Goal: Task Accomplishment & Management: Complete application form

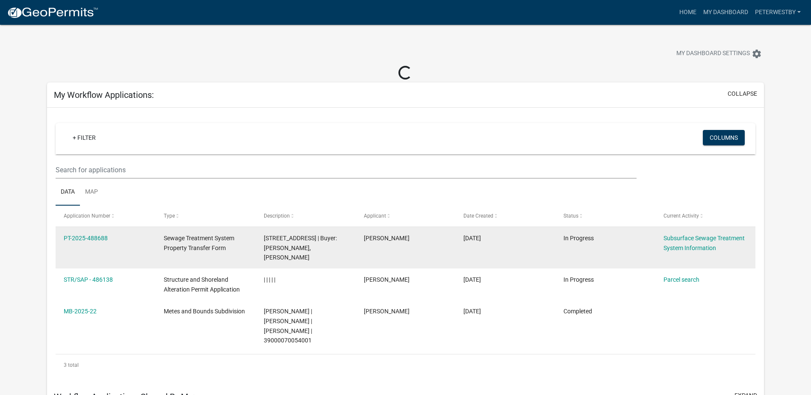
click at [673, 243] on div "Subsurface Sewage Treatment System Information" at bounding box center [705, 243] width 83 height 20
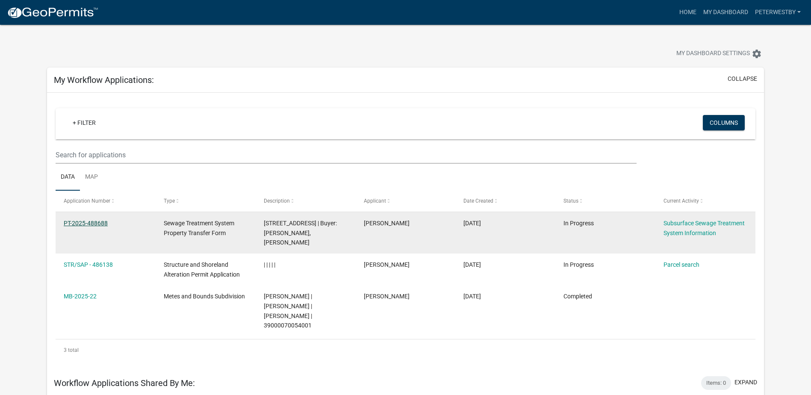
click at [90, 221] on link "PT-2025-488688" at bounding box center [86, 223] width 44 height 7
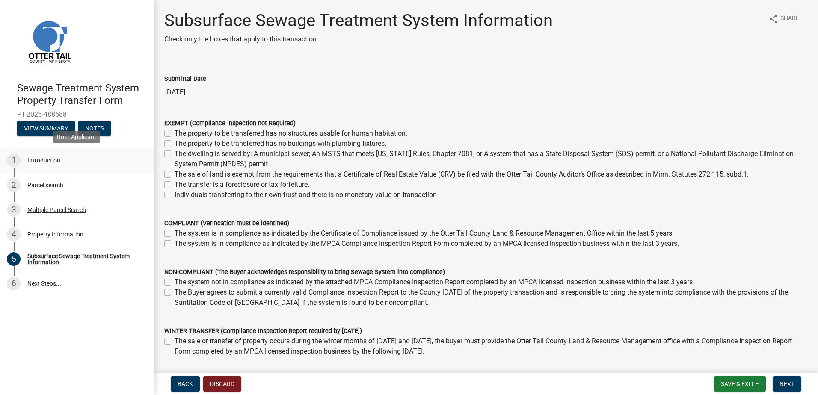
click at [100, 164] on div "1 Introduction" at bounding box center [73, 161] width 133 height 14
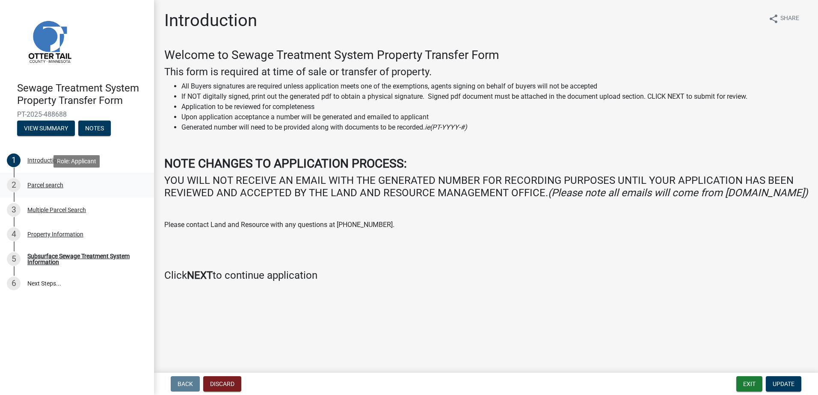
click at [68, 182] on div "2 Parcel search" at bounding box center [73, 185] width 133 height 14
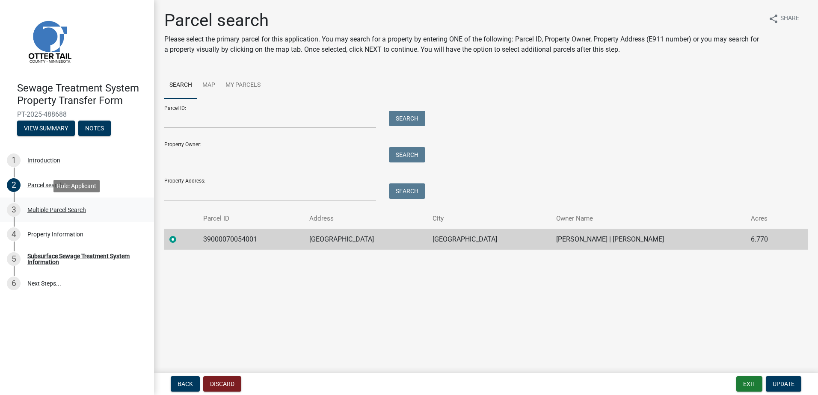
click at [48, 207] on div "Multiple Parcel Search" at bounding box center [56, 210] width 59 height 6
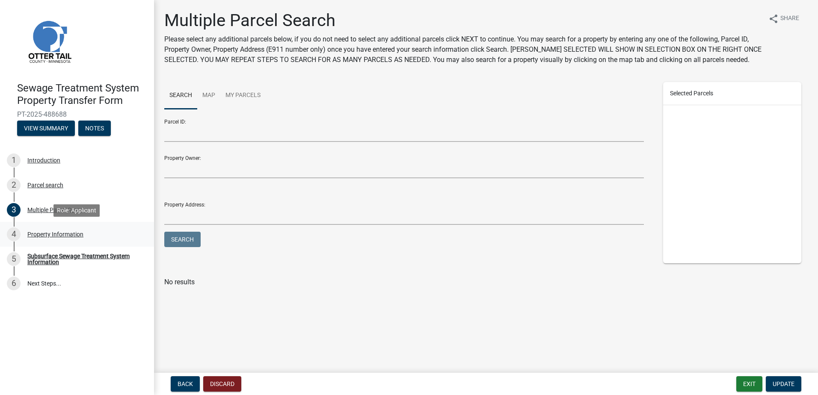
click at [52, 234] on div "Property Information" at bounding box center [55, 234] width 56 height 6
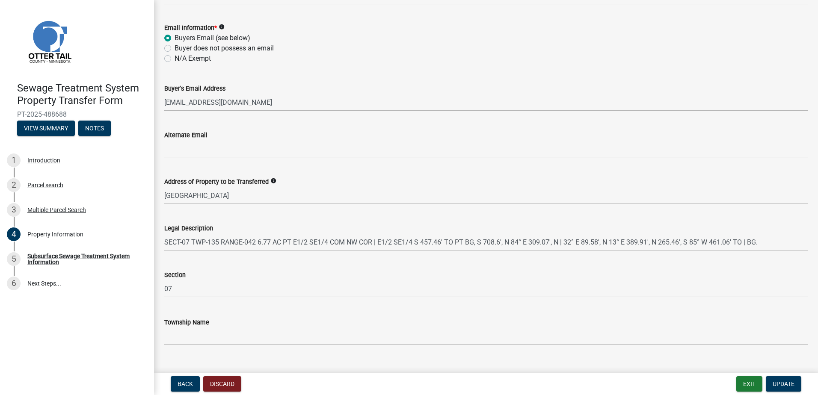
scroll to position [378, 0]
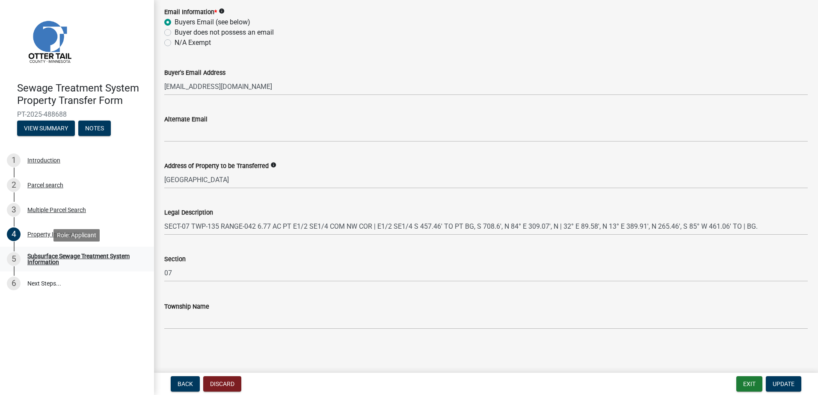
click at [80, 260] on div "Subsurface Sewage Treatment System Information" at bounding box center [83, 259] width 113 height 12
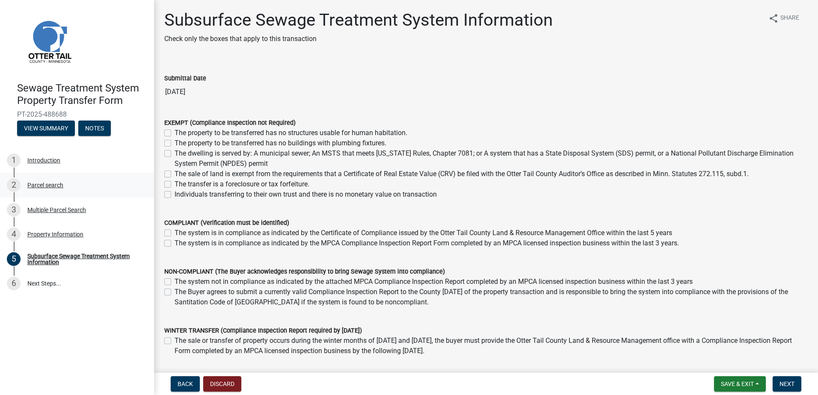
scroll to position [0, 0]
click at [174, 152] on label "The dwelling is served by: A municipal sewer; An MSTS that meets [US_STATE] Rul…" at bounding box center [490, 159] width 633 height 21
click at [174, 152] on input "The dwelling is served by: A municipal sewer; An MSTS that meets [US_STATE] Rul…" at bounding box center [177, 152] width 6 height 6
checkbox input "true"
checkbox input "false"
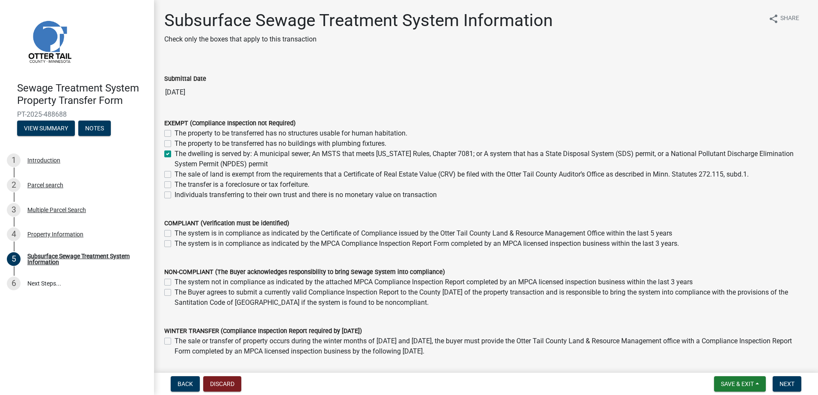
checkbox input "false"
checkbox input "true"
checkbox input "false"
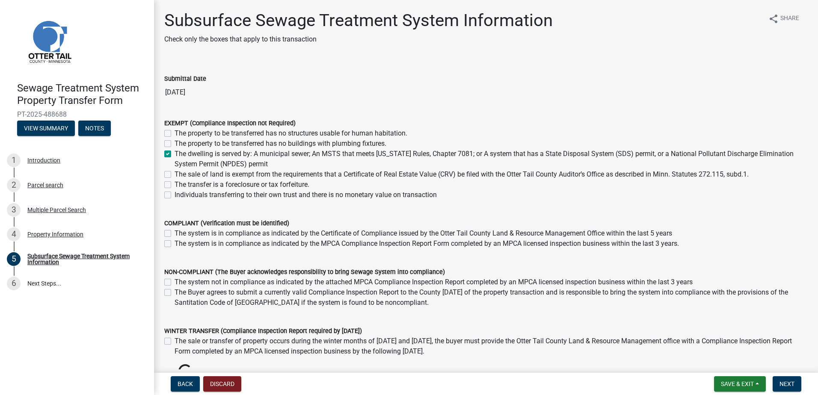
click at [174, 152] on label "The dwelling is served by: A municipal sewer; An MSTS that meets [US_STATE] Rul…" at bounding box center [490, 159] width 633 height 21
click at [174, 152] on input "The dwelling is served by: A municipal sewer; An MSTS that meets [US_STATE] Rul…" at bounding box center [177, 152] width 6 height 6
checkbox input "false"
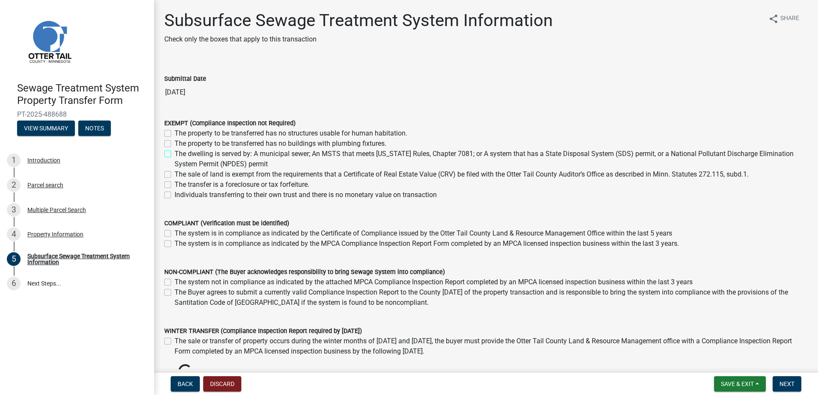
checkbox input "false"
click at [289, 97] on input "[DATE]" at bounding box center [485, 92] width 643 height 17
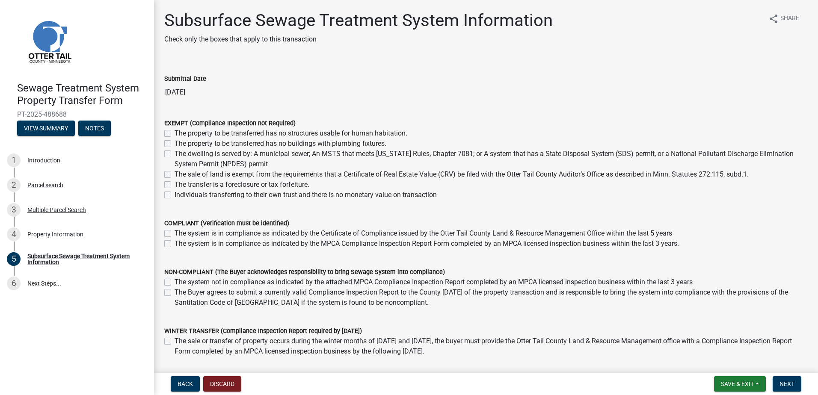
click at [174, 153] on label "The dwelling is served by: A municipal sewer; An MSTS that meets [US_STATE] Rul…" at bounding box center [490, 159] width 633 height 21
click at [174, 153] on input "The dwelling is served by: A municipal sewer; An MSTS that meets [US_STATE] Rul…" at bounding box center [177, 152] width 6 height 6
checkbox input "true"
checkbox input "false"
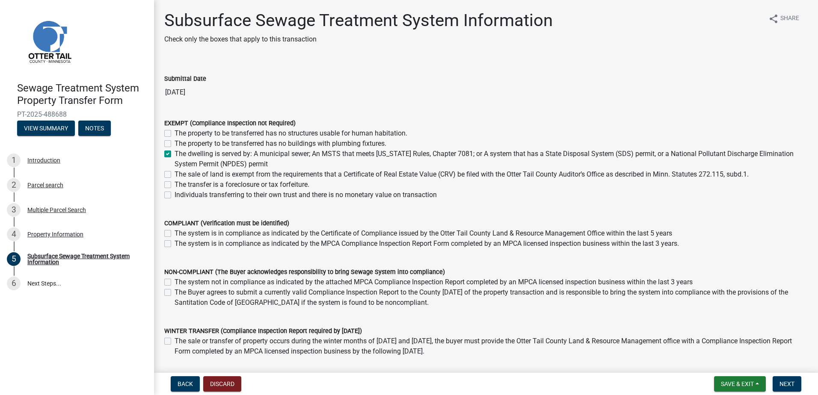
checkbox input "true"
checkbox input "false"
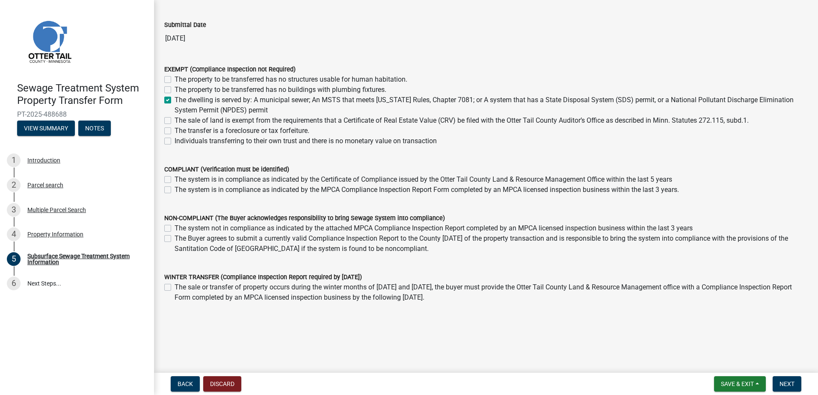
scroll to position [56, 0]
click at [279, 54] on form "EXEMPT (Compliance Inspection not Required) The property to be transferred has …" at bounding box center [485, 98] width 643 height 92
drag, startPoint x: 186, startPoint y: 136, endPoint x: 186, endPoint y: 145, distance: 8.6
click at [186, 137] on label "Individuals transferring to their own trust and there is no monetary value on t…" at bounding box center [305, 139] width 262 height 10
click at [180, 137] on input "Individuals transferring to their own trust and there is no monetary value on t…" at bounding box center [177, 137] width 6 height 6
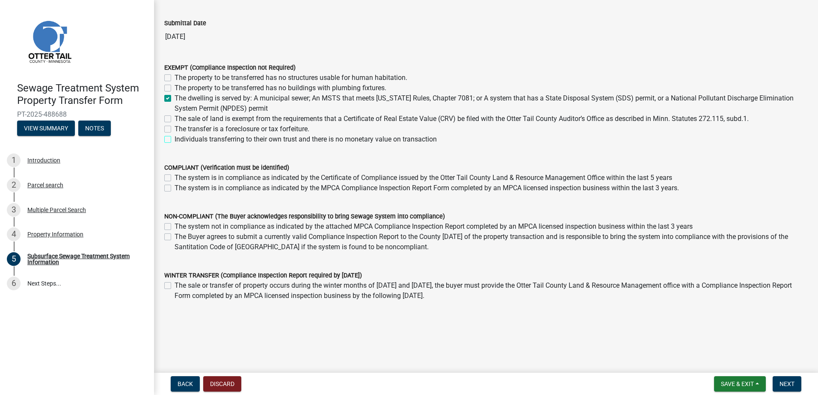
checkbox input "true"
checkbox input "false"
checkbox input "true"
checkbox input "false"
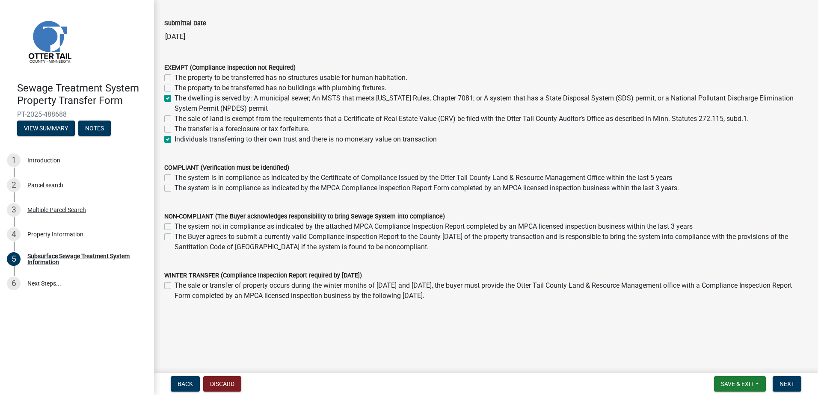
checkbox input "false"
checkbox input "true"
click at [792, 381] on span "Next" at bounding box center [786, 384] width 15 height 7
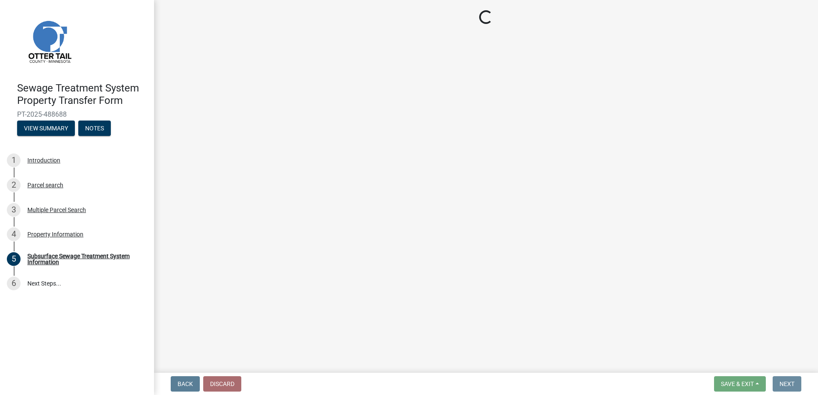
scroll to position [0, 0]
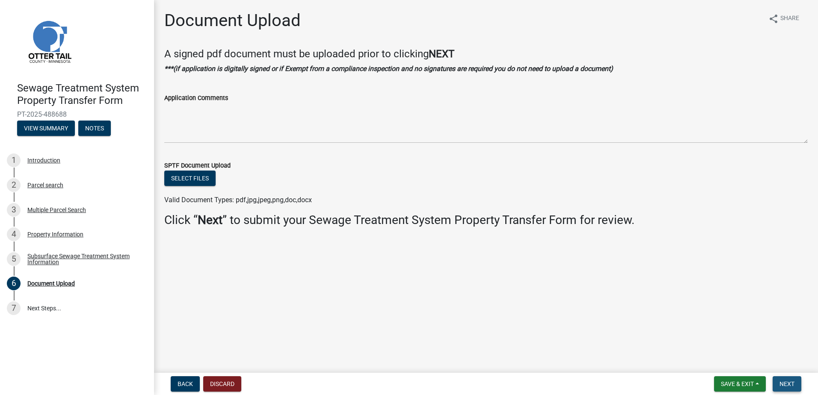
click at [791, 381] on span "Next" at bounding box center [786, 384] width 15 height 7
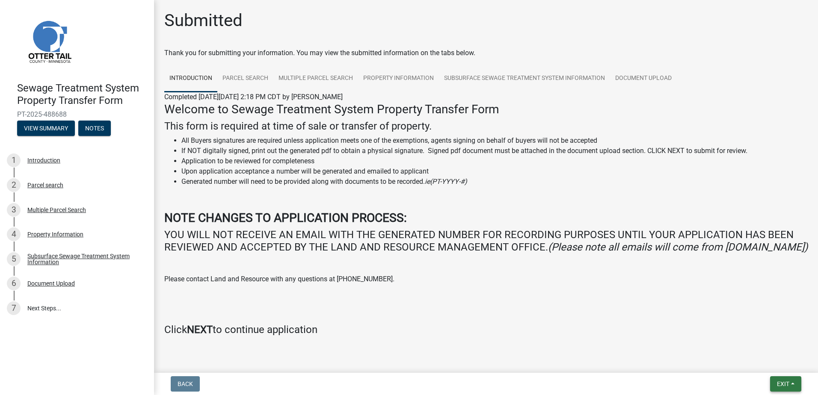
click at [785, 387] on span "Exit" at bounding box center [783, 384] width 12 height 7
click at [765, 364] on button "Save & Exit" at bounding box center [766, 361] width 68 height 21
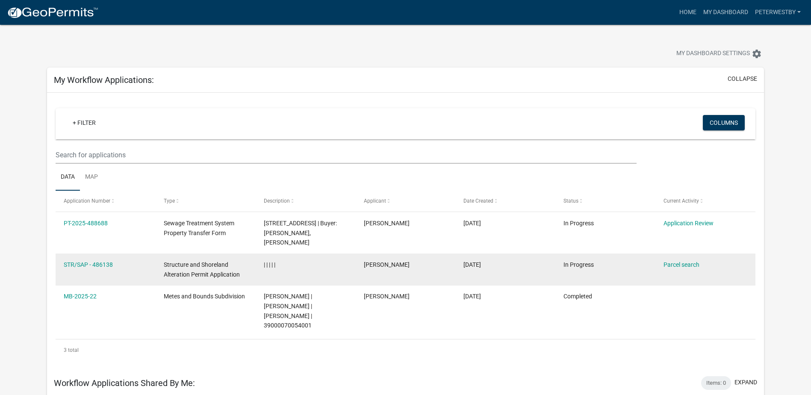
click at [154, 264] on datatable-body-cell "STR/SAP - 486138" at bounding box center [106, 270] width 100 height 32
